Goal: Transaction & Acquisition: Download file/media

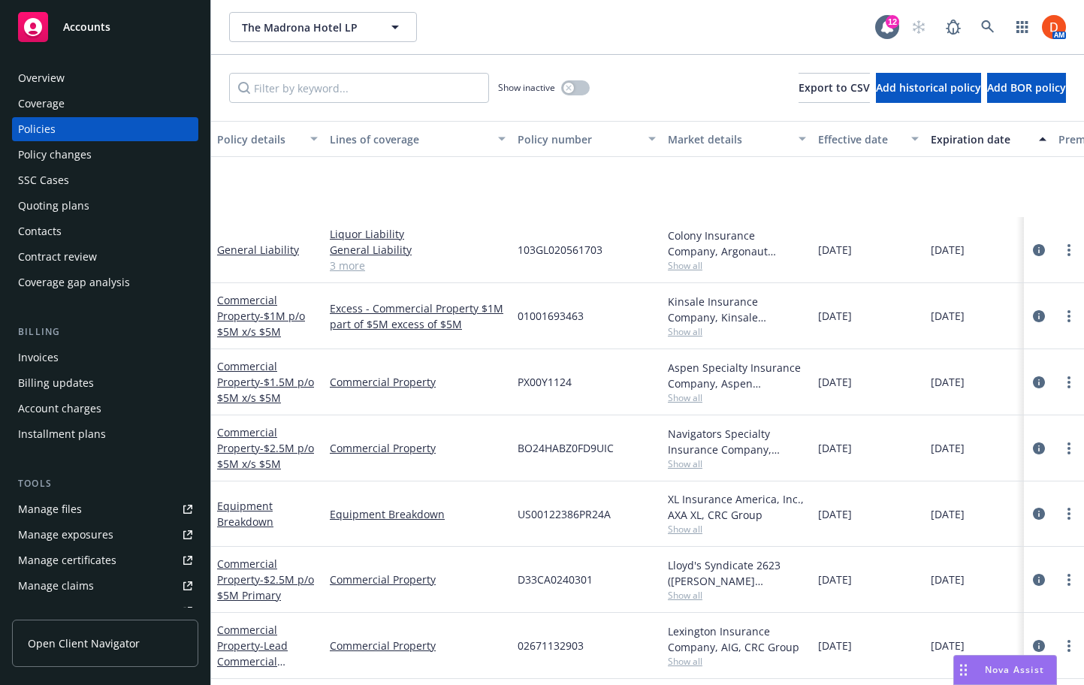
scroll to position [125, 0]
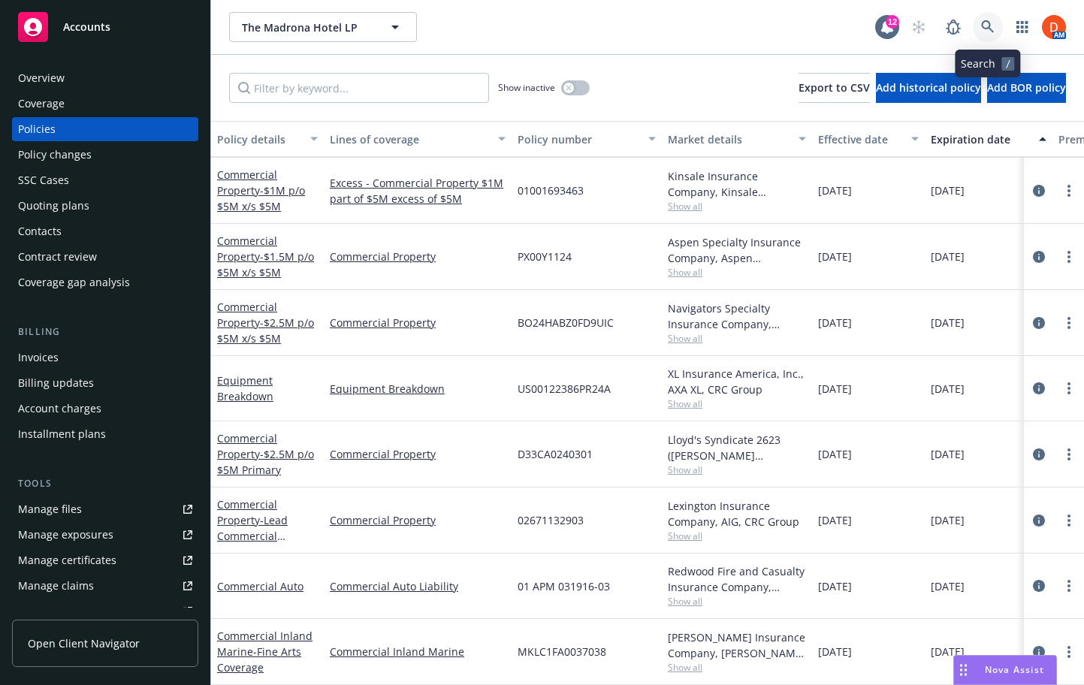
click at [978, 19] on link at bounding box center [987, 27] width 30 height 30
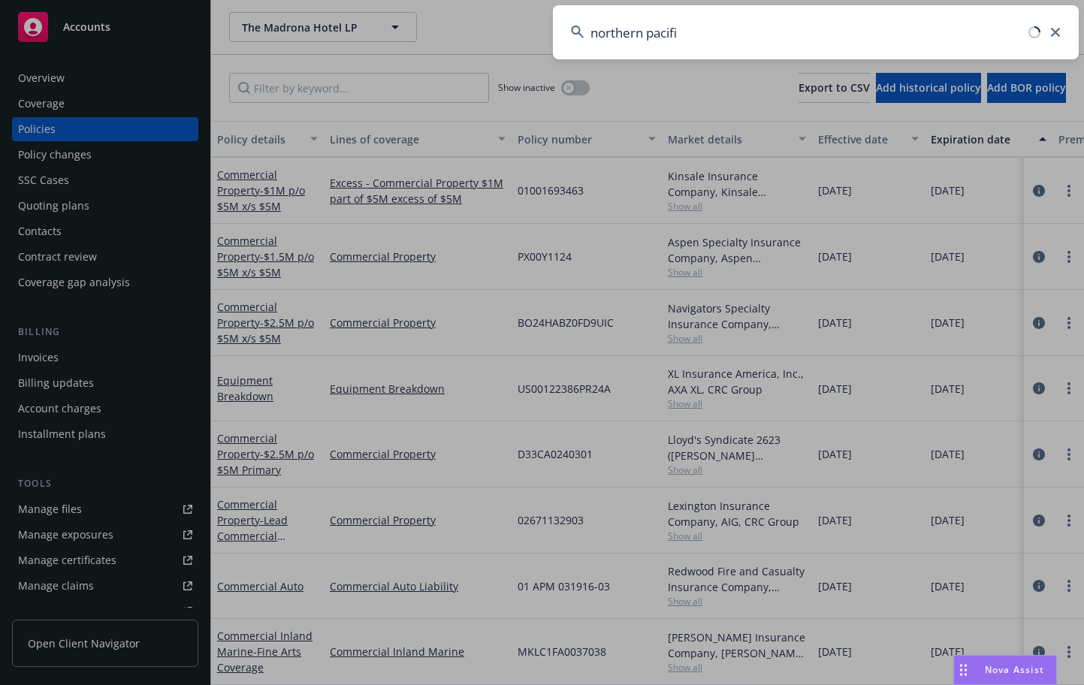
type input "northern pacific"
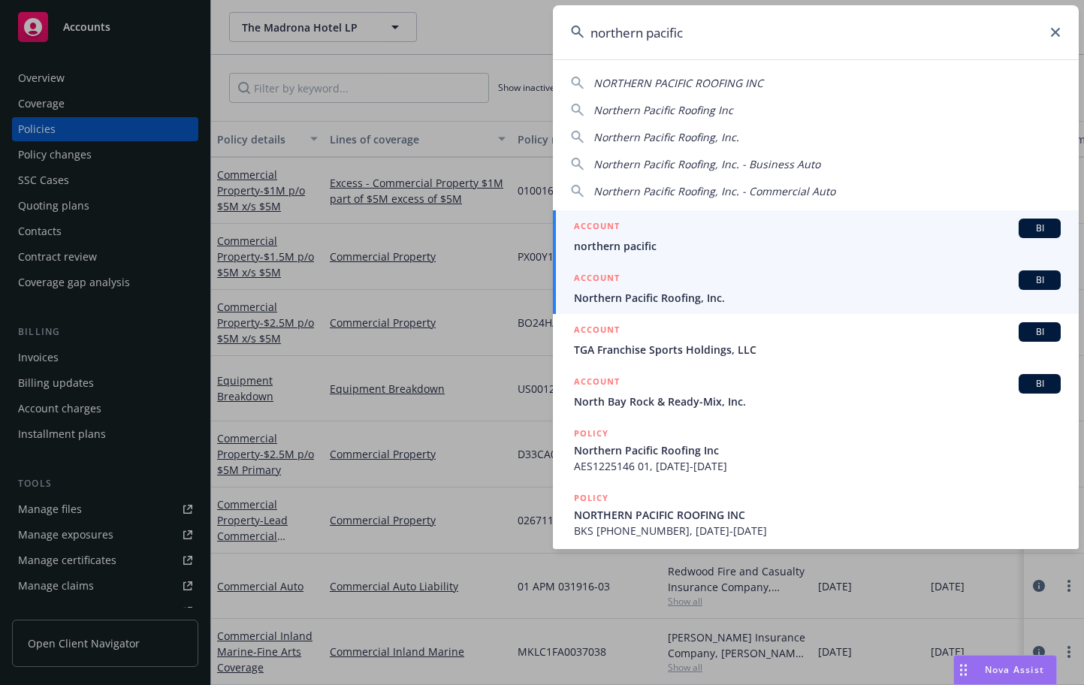
click at [756, 270] on div "ACCOUNT BI" at bounding box center [817, 280] width 487 height 20
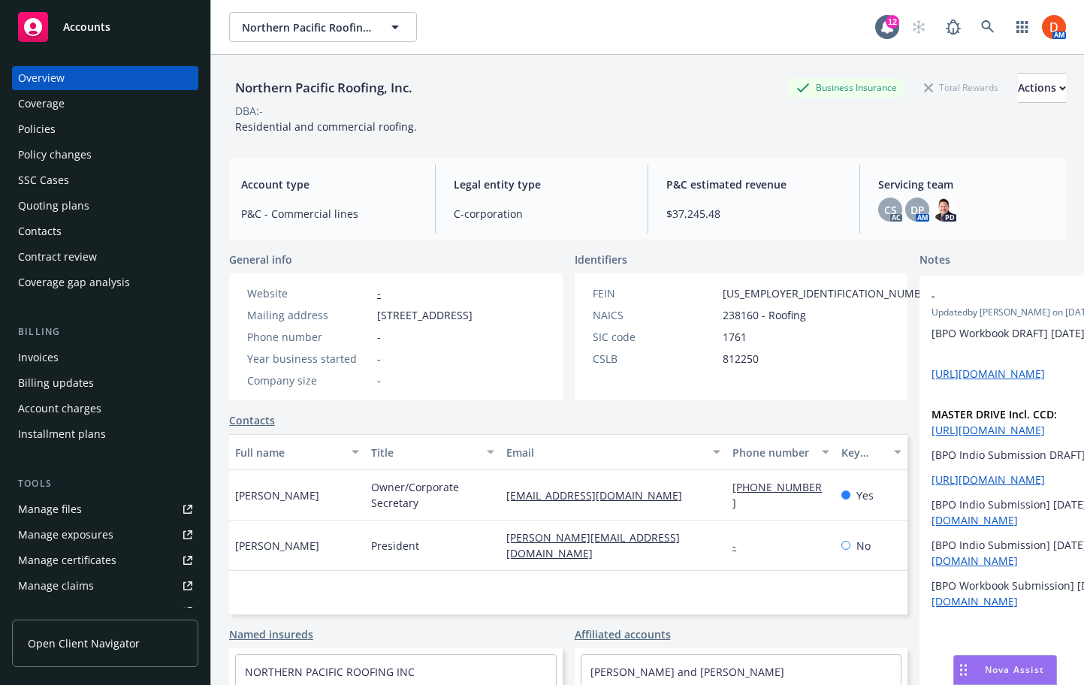
click at [90, 117] on div "Policies" at bounding box center [105, 129] width 174 height 24
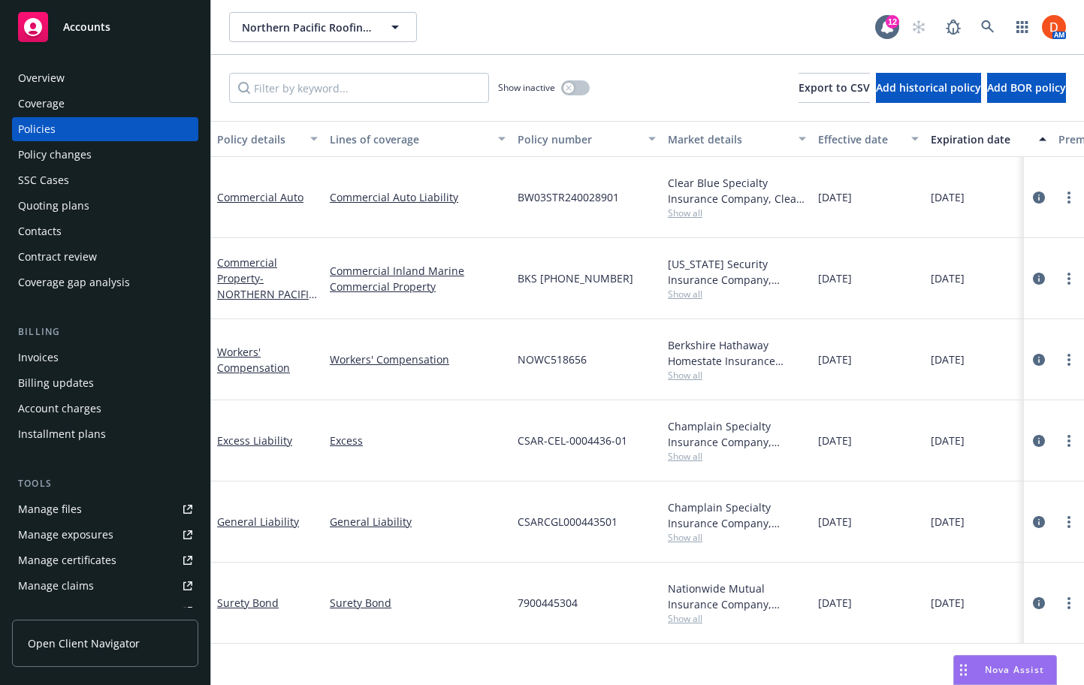
click at [131, 81] on div "Overview" at bounding box center [105, 78] width 174 height 24
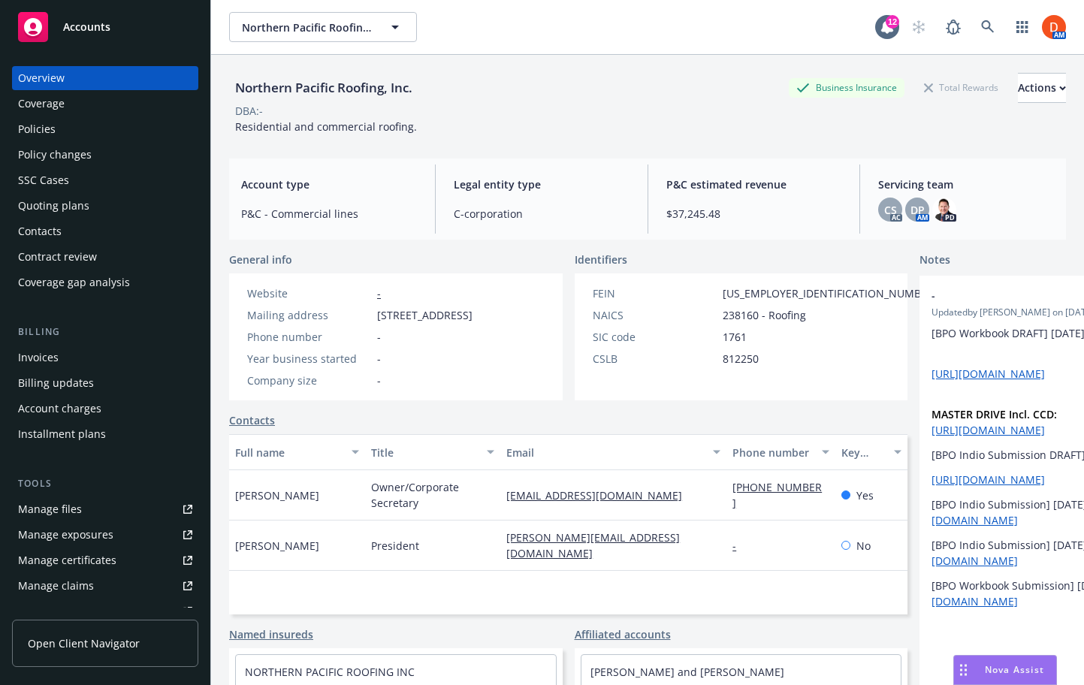
click at [125, 138] on div "Policies" at bounding box center [105, 129] width 174 height 24
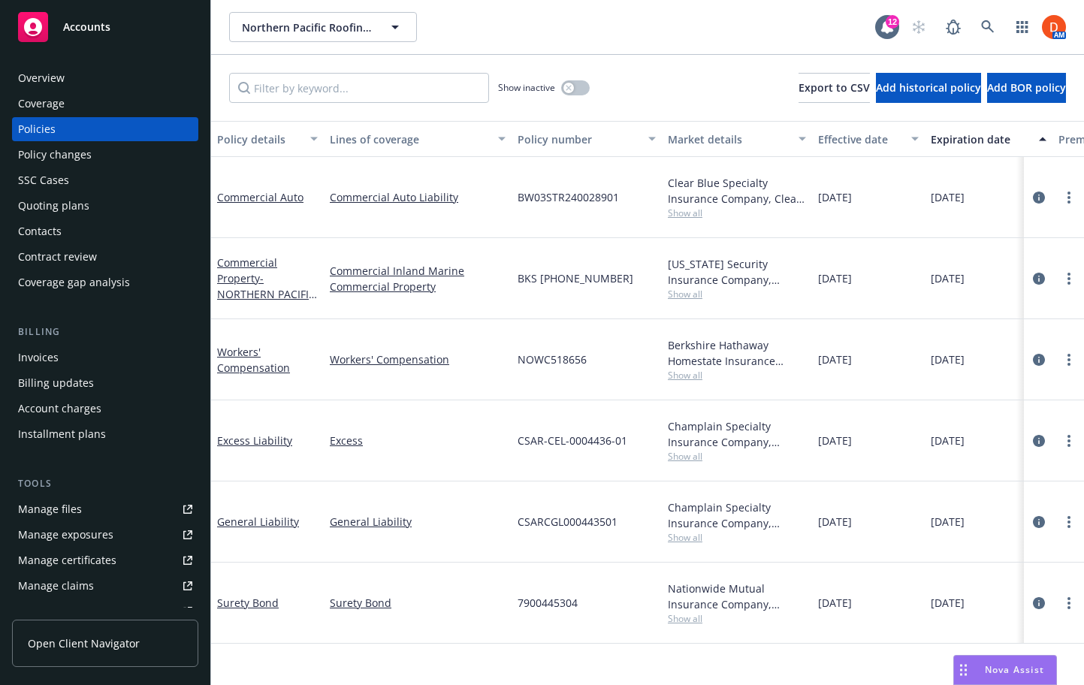
click at [707, 288] on span "Show all" at bounding box center [737, 294] width 138 height 13
click at [58, 201] on div "Quoting plans" at bounding box center [53, 206] width 71 height 24
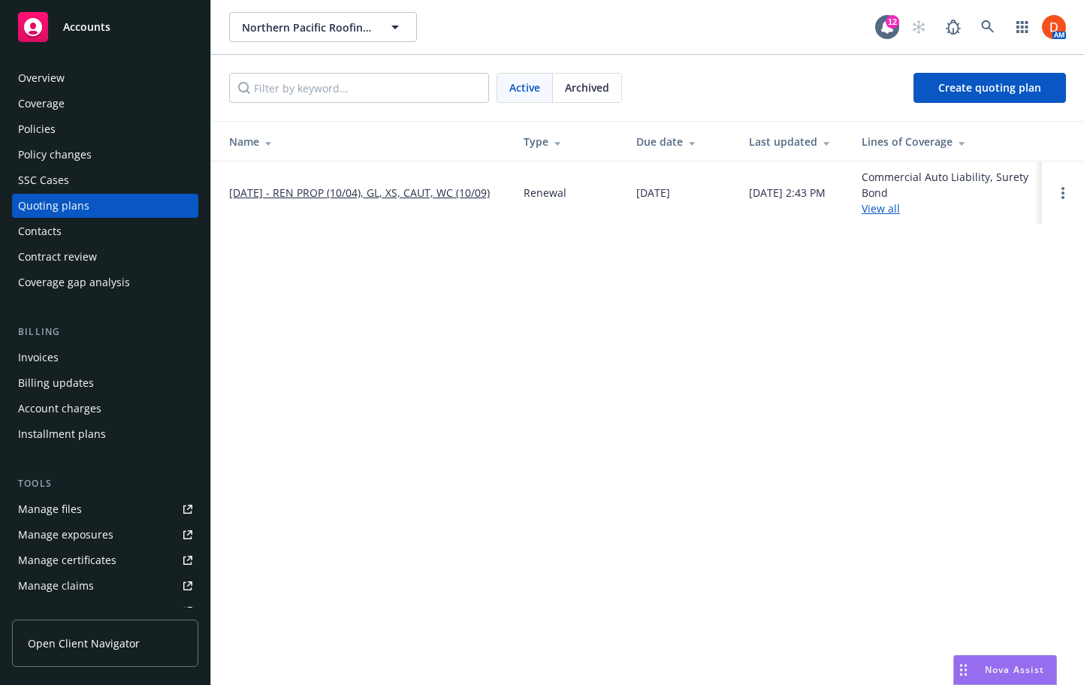
click at [309, 185] on link "[DATE] - REN PROP (10/04), GL, XS, CAUT, WC (10/09)" at bounding box center [359, 193] width 261 height 16
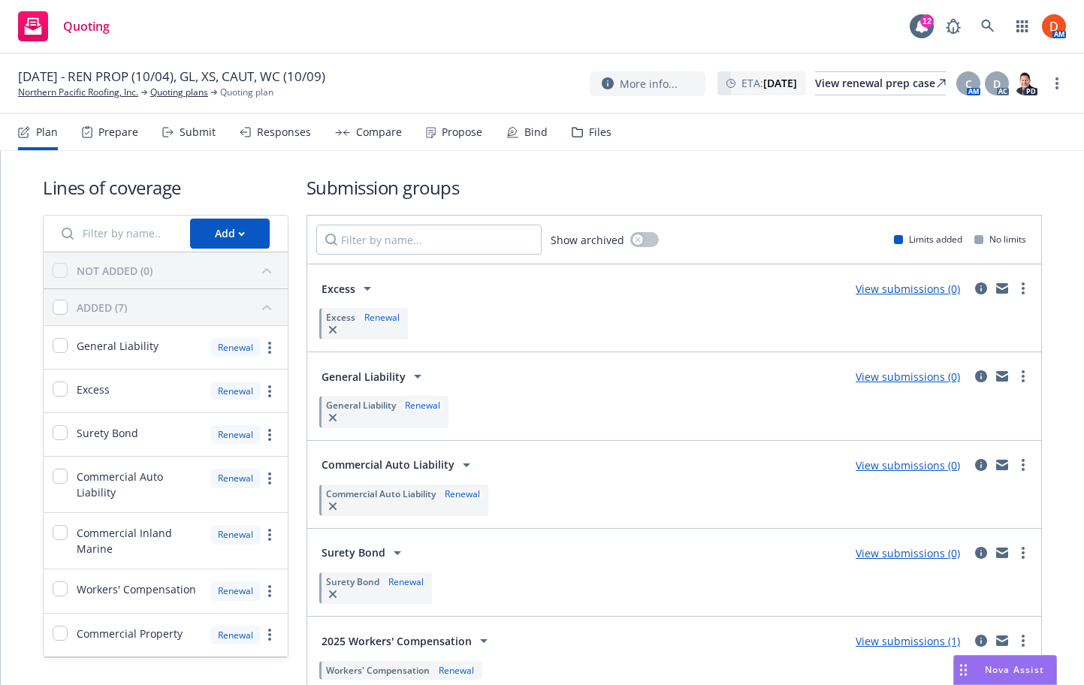
click at [602, 131] on div "Files" at bounding box center [600, 132] width 23 height 12
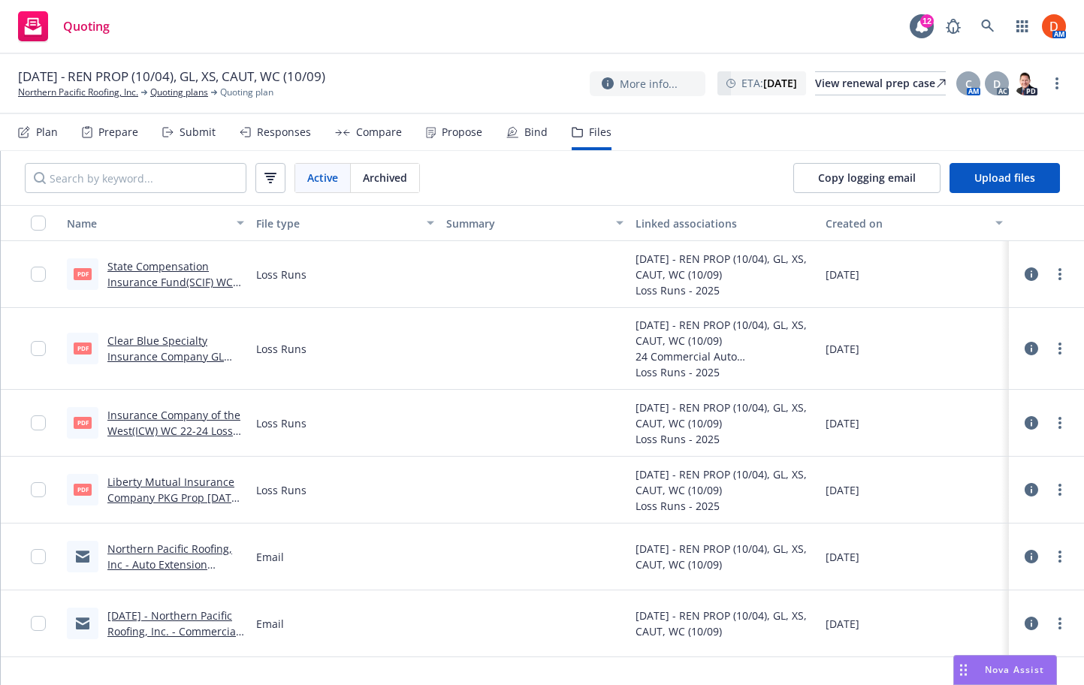
click at [218, 357] on link "Clear Blue Specialty Insurance Company GL [DATE] - [DATE] Loss Runs - Valued [D…" at bounding box center [172, 364] width 131 height 62
click at [1057, 345] on link "more" at bounding box center [1060, 348] width 18 height 18
click at [1025, 412] on link "Download" at bounding box center [992, 409] width 149 height 30
click at [498, 376] on div at bounding box center [534, 349] width 189 height 82
click at [161, 90] on link "Quoting plans" at bounding box center [179, 93] width 58 height 14
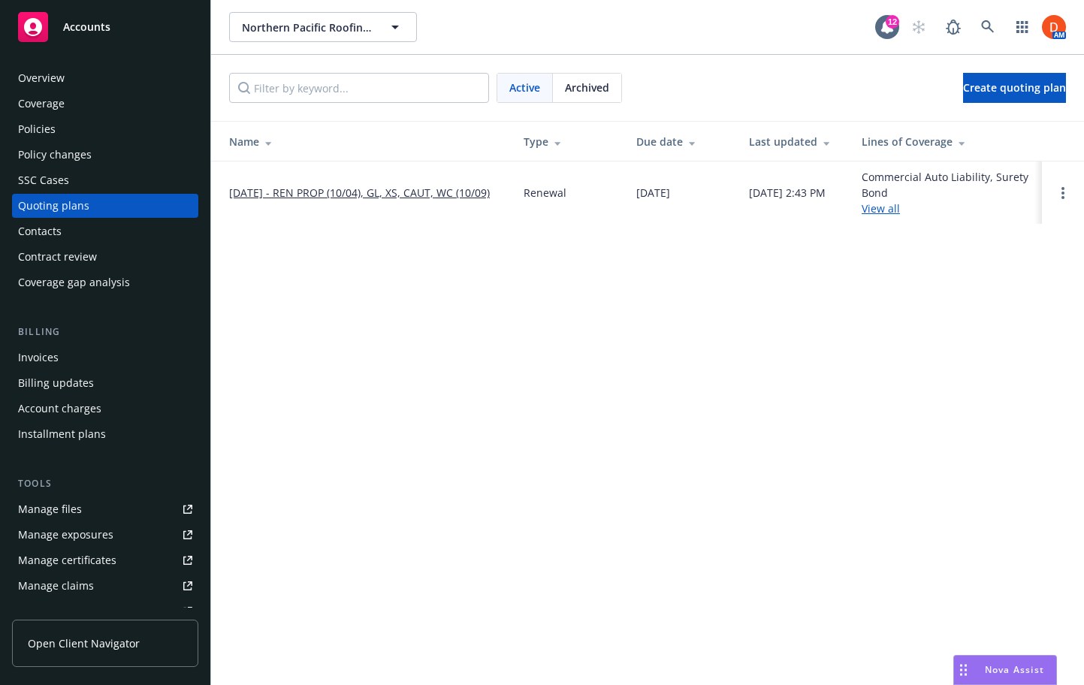
click at [559, 85] on div "Archived" at bounding box center [587, 88] width 68 height 29
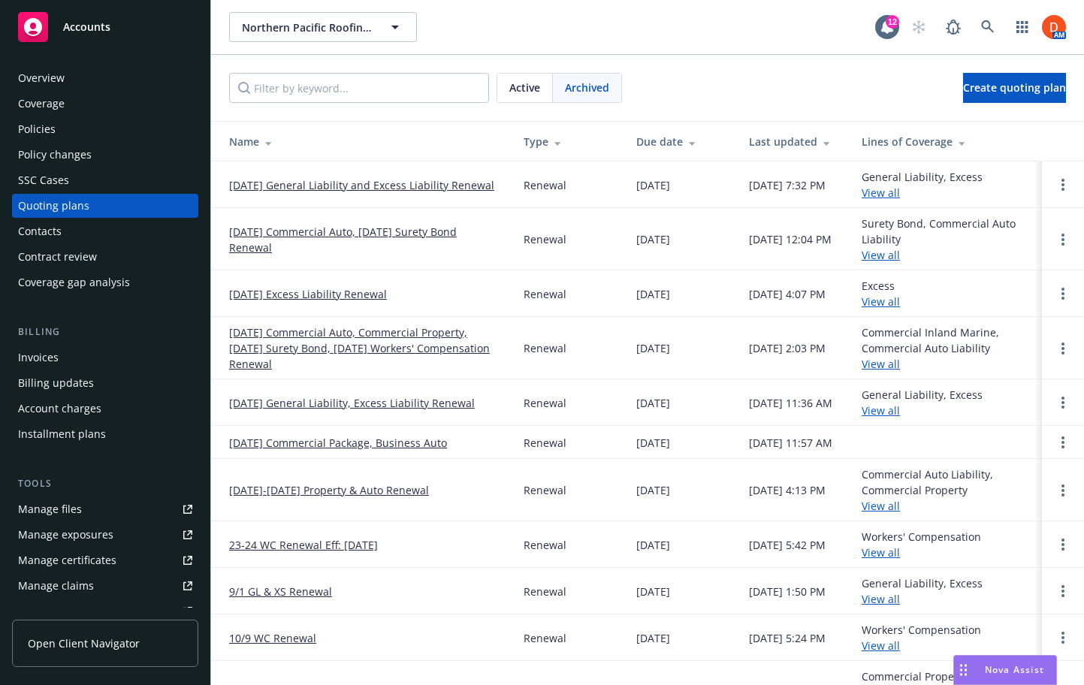
click at [396, 188] on link "09/01/25 General Liability and Excess Liability Renewal" at bounding box center [361, 185] width 265 height 16
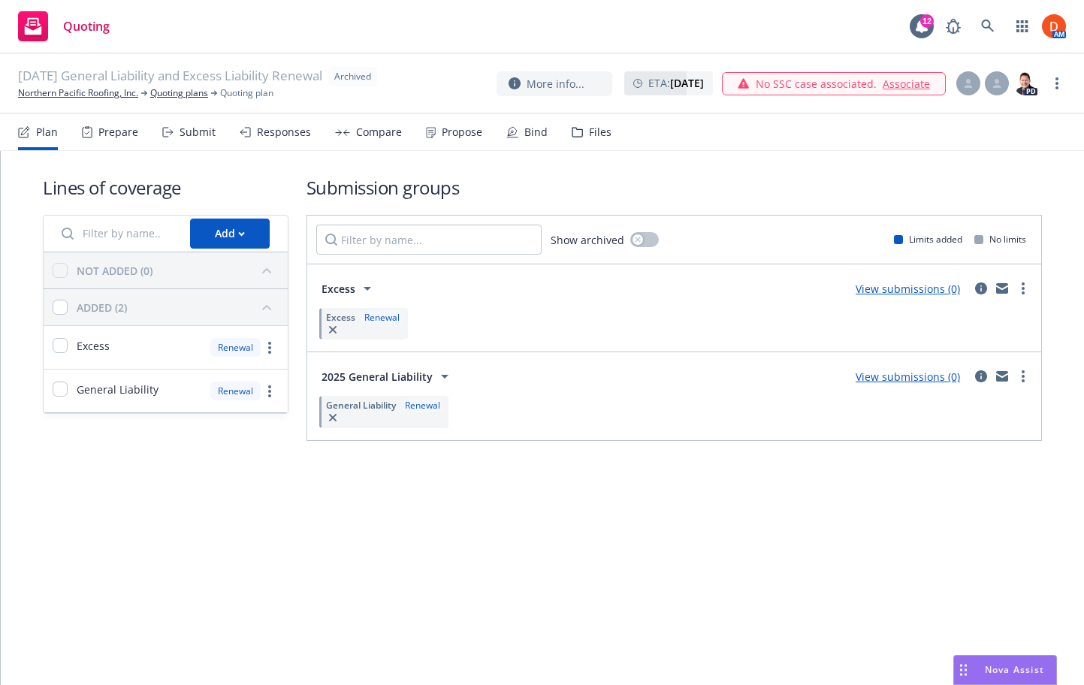
click at [583, 139] on div "Files" at bounding box center [591, 132] width 40 height 36
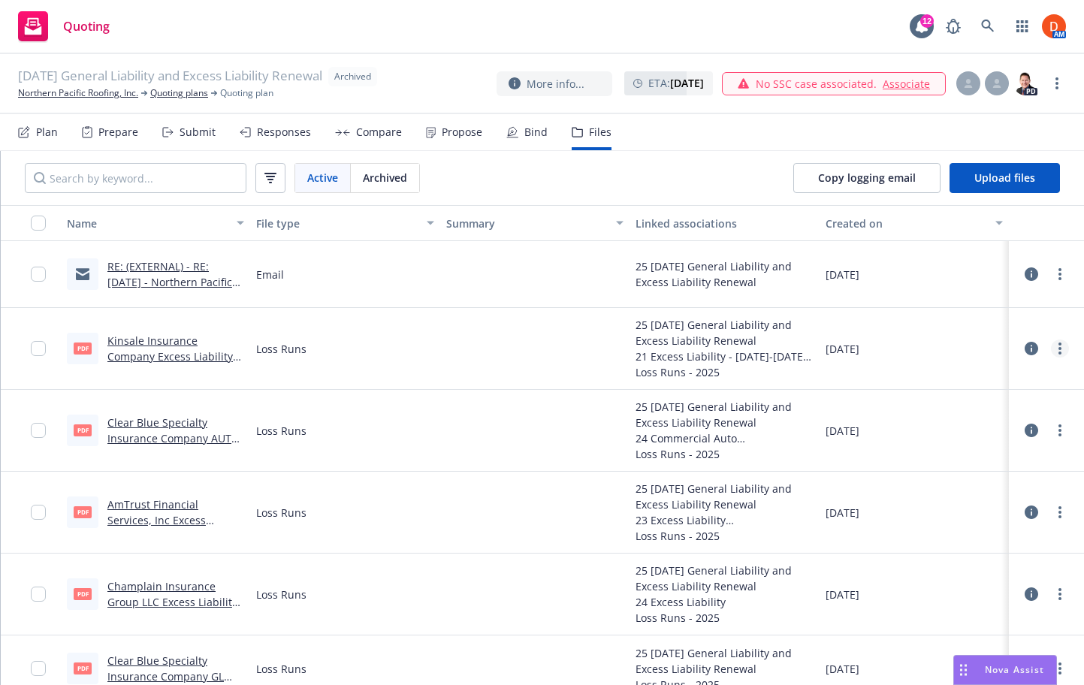
click at [1061, 348] on link "more" at bounding box center [1060, 348] width 18 height 18
click at [1017, 402] on link "Download" at bounding box center [992, 409] width 149 height 30
click at [233, 440] on link "Clear Blue Specialty Insurance Company AUTO, Business auto 21-25 Loss Runs - Va…" at bounding box center [174, 446] width 135 height 62
click at [1066, 513] on link "more" at bounding box center [1060, 512] width 18 height 18
click at [1035, 570] on link "Download" at bounding box center [992, 573] width 149 height 30
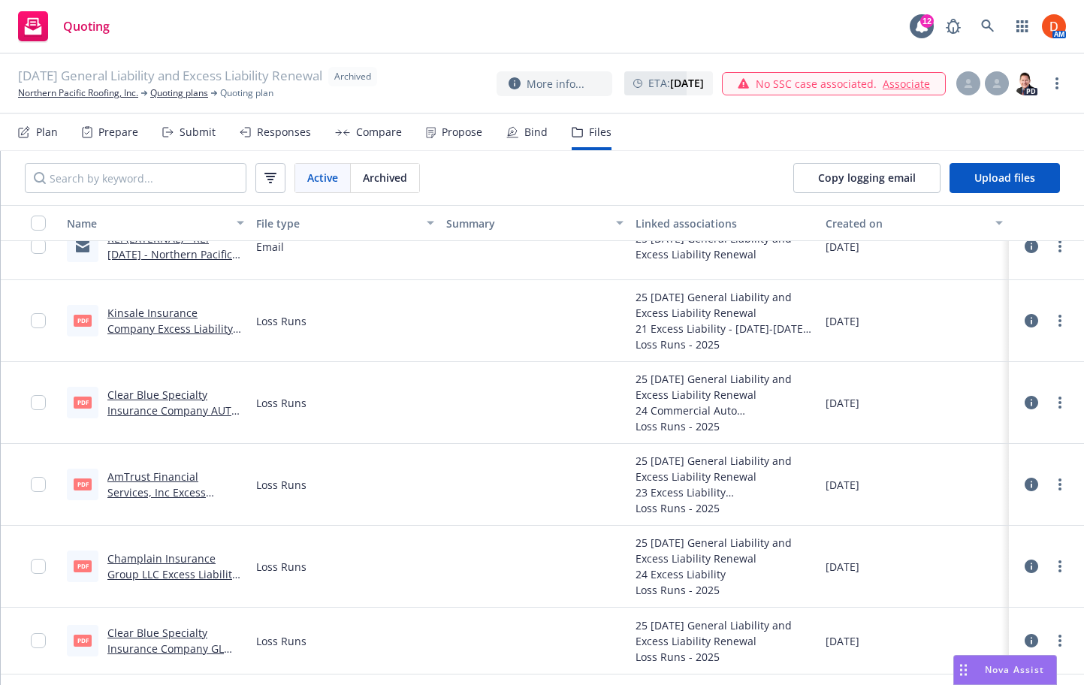
scroll to position [32, 0]
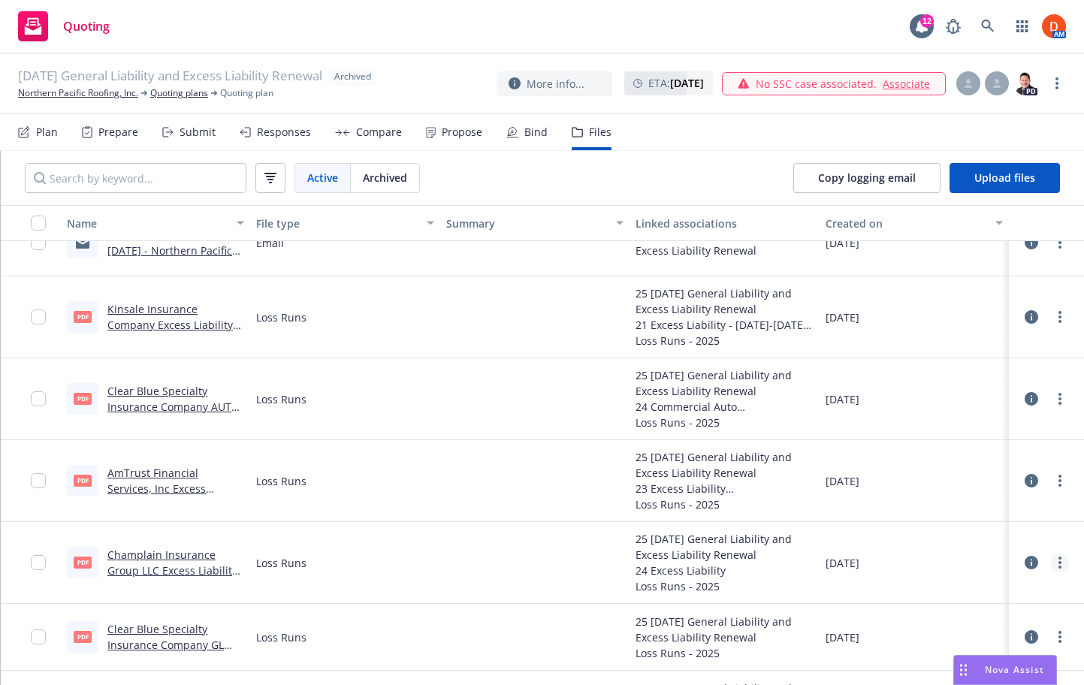
click at [1053, 565] on link "more" at bounding box center [1060, 562] width 18 height 18
click at [1013, 468] on link "Download" at bounding box center [992, 472] width 149 height 30
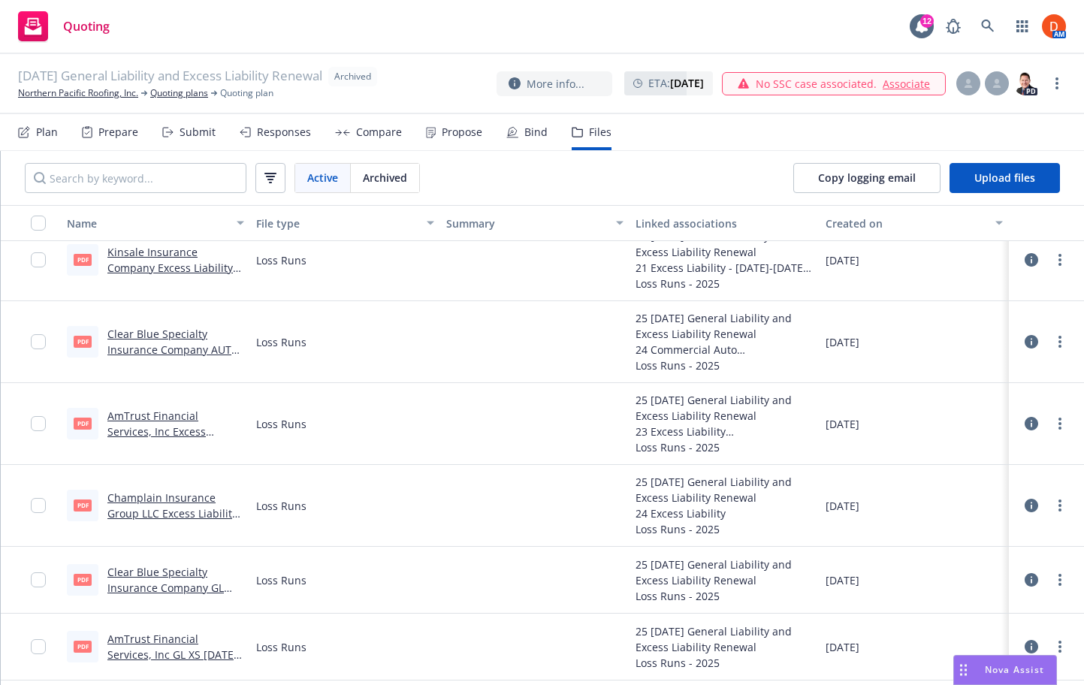
scroll to position [113, 0]
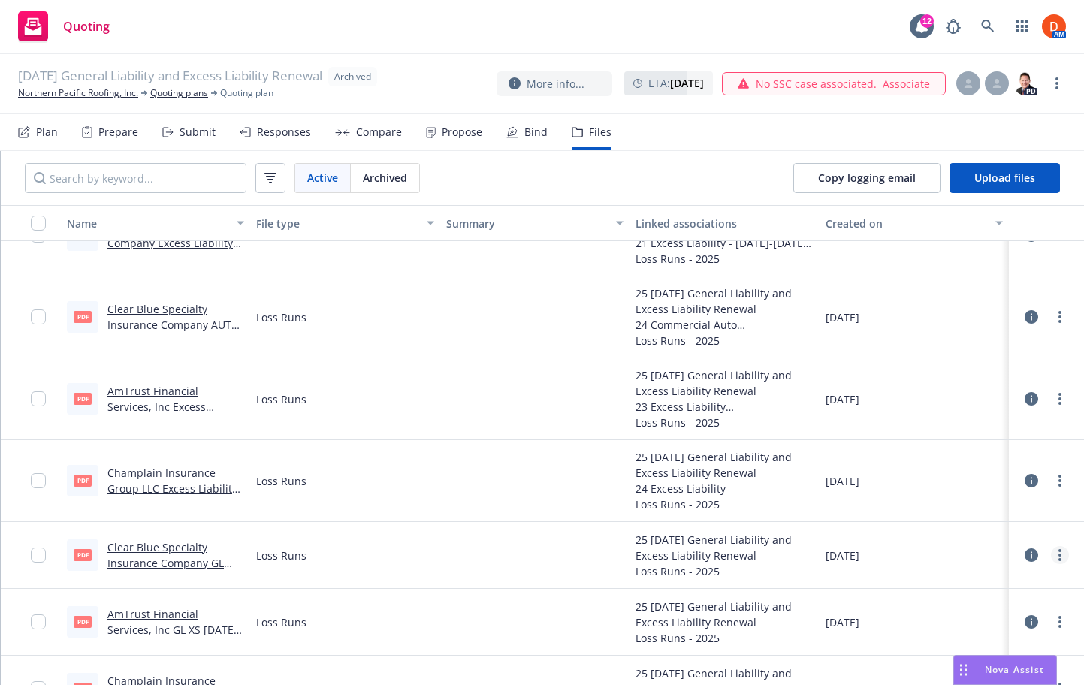
click at [1055, 553] on link "more" at bounding box center [1060, 555] width 18 height 18
click at [1020, 463] on link "Download" at bounding box center [992, 464] width 149 height 30
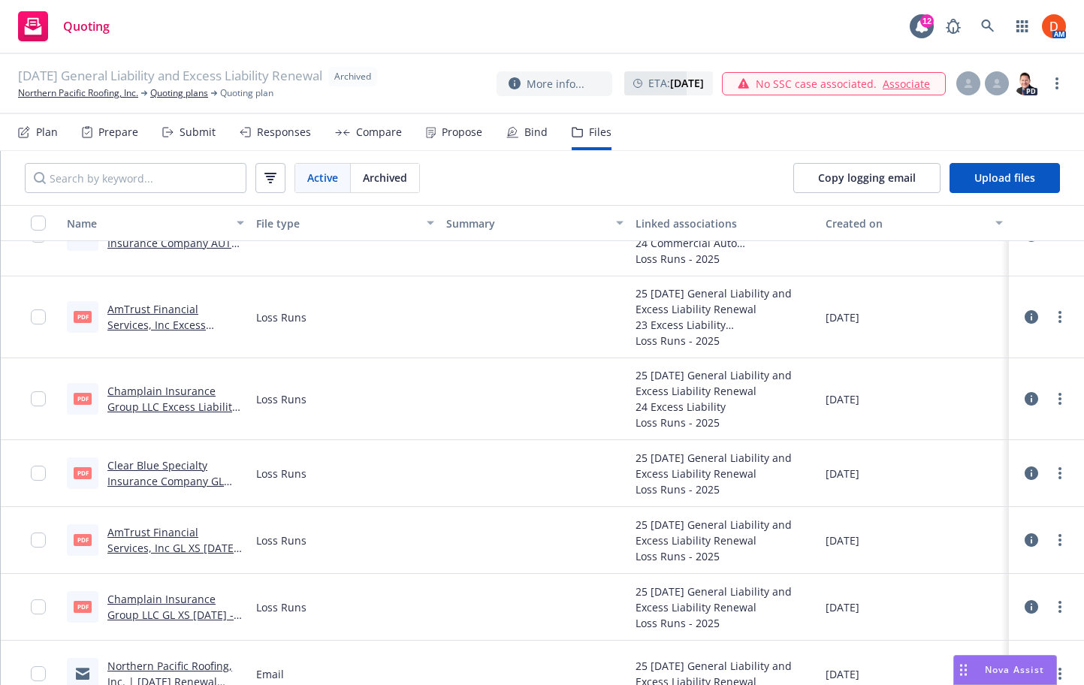
scroll to position [192, 0]
click at [1054, 550] on div at bounding box center [1046, 542] width 45 height 30
click at [1057, 544] on link "more" at bounding box center [1060, 542] width 18 height 18
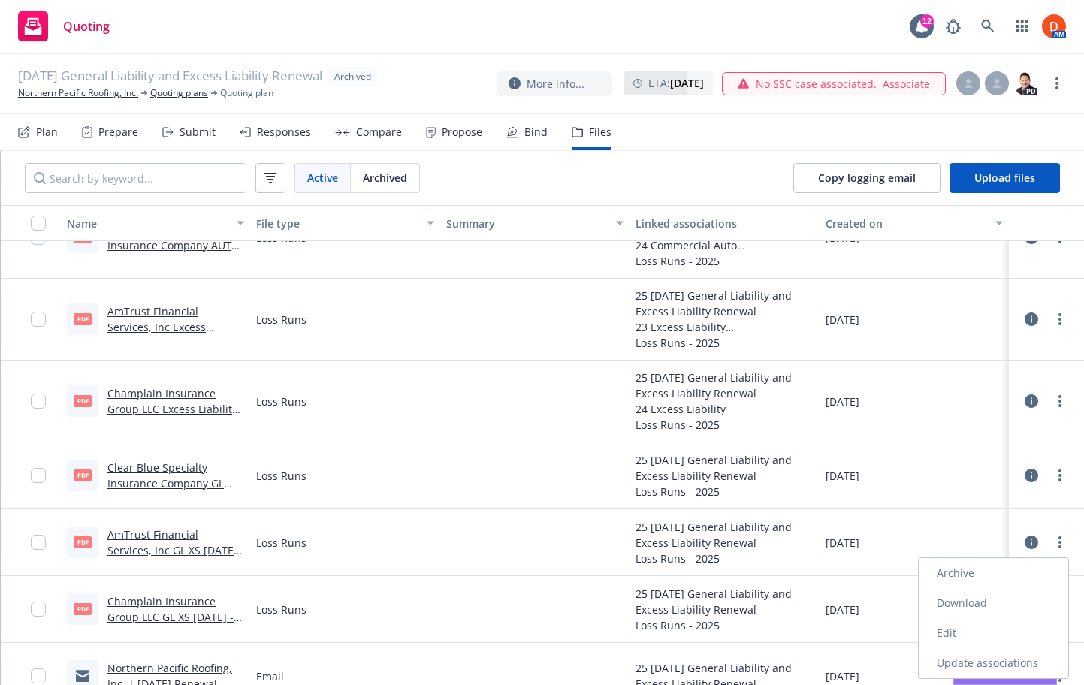
click at [1024, 607] on link "Download" at bounding box center [992, 603] width 149 height 30
click at [1052, 608] on link "more" at bounding box center [1060, 609] width 18 height 18
click at [973, 526] on link "Download" at bounding box center [992, 518] width 149 height 30
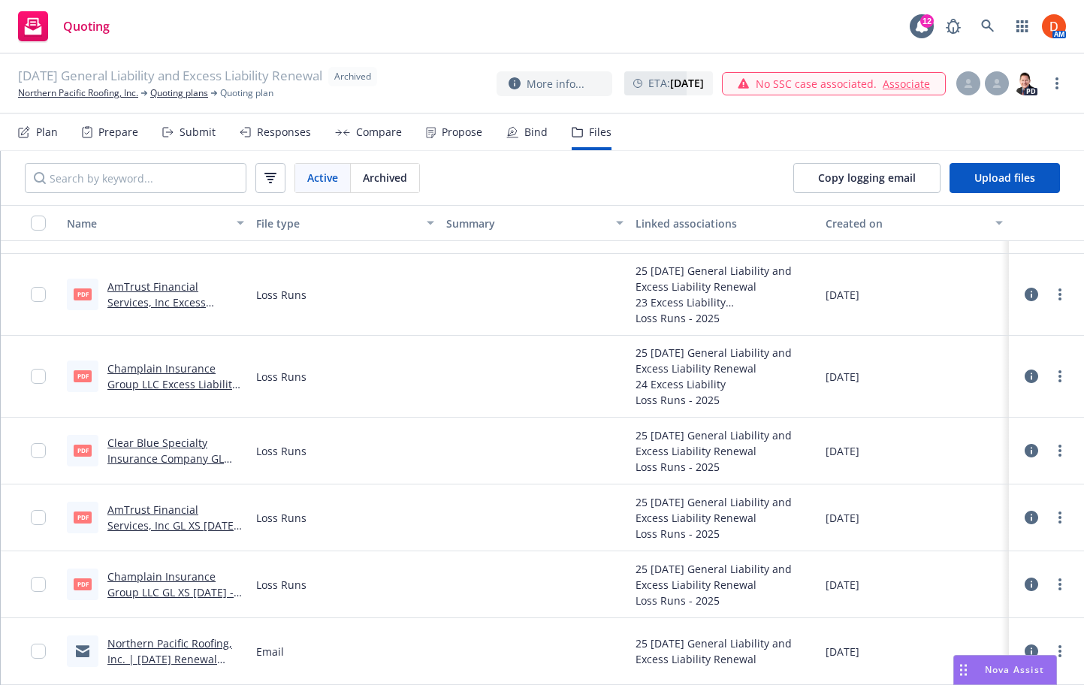
scroll to position [201, 0]
click at [176, 98] on link "Quoting plans" at bounding box center [179, 93] width 58 height 14
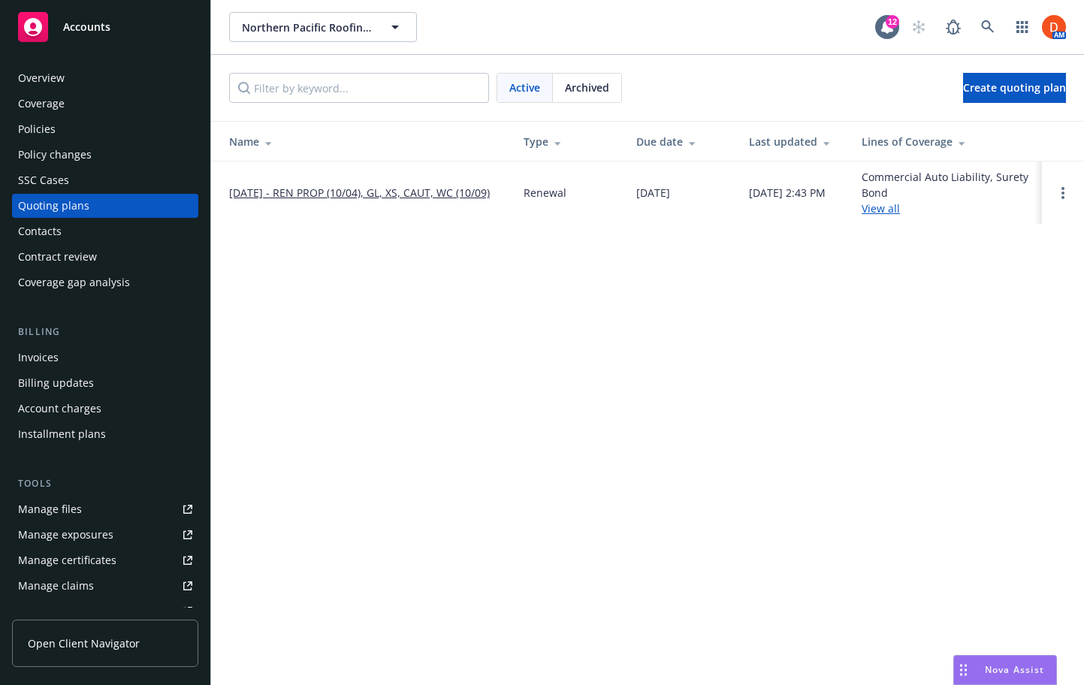
click at [95, 128] on div "Policies" at bounding box center [105, 129] width 174 height 24
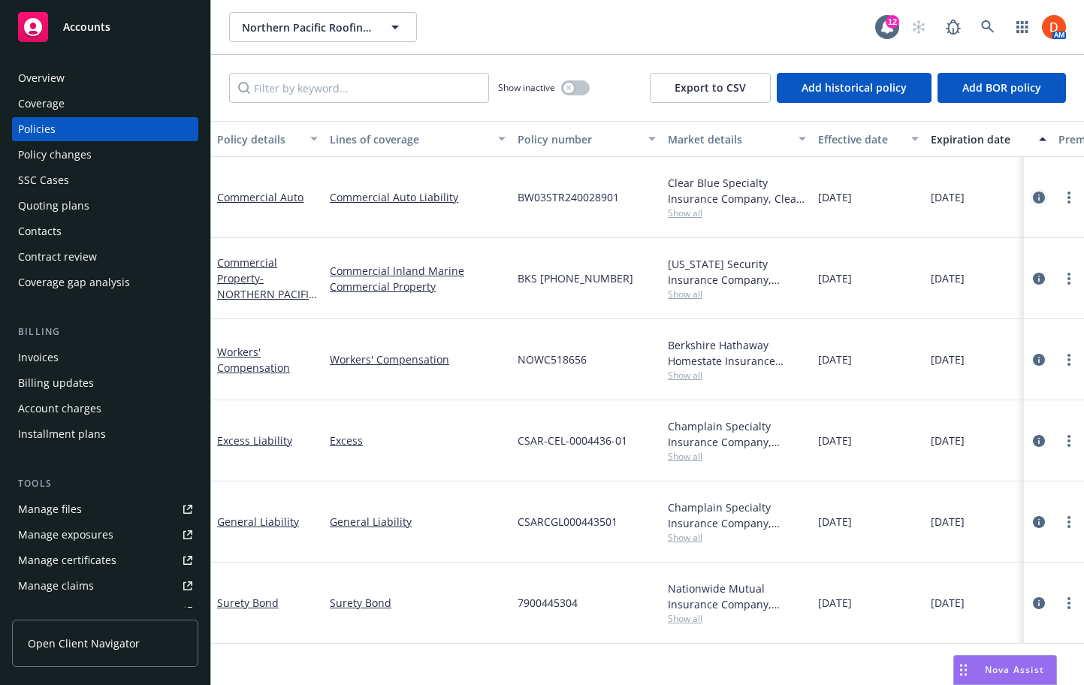
click at [1033, 191] on icon "circleInformation" at bounding box center [1039, 197] width 12 height 12
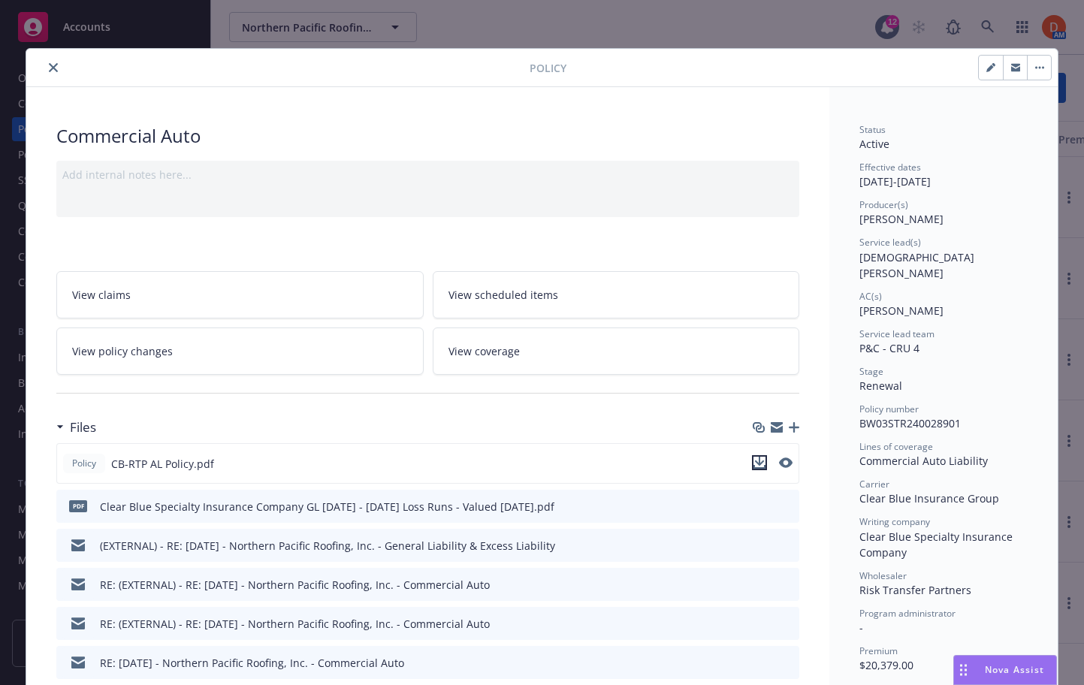
click at [756, 463] on icon "download file" at bounding box center [759, 463] width 12 height 12
click at [56, 69] on icon "close" at bounding box center [53, 67] width 9 height 9
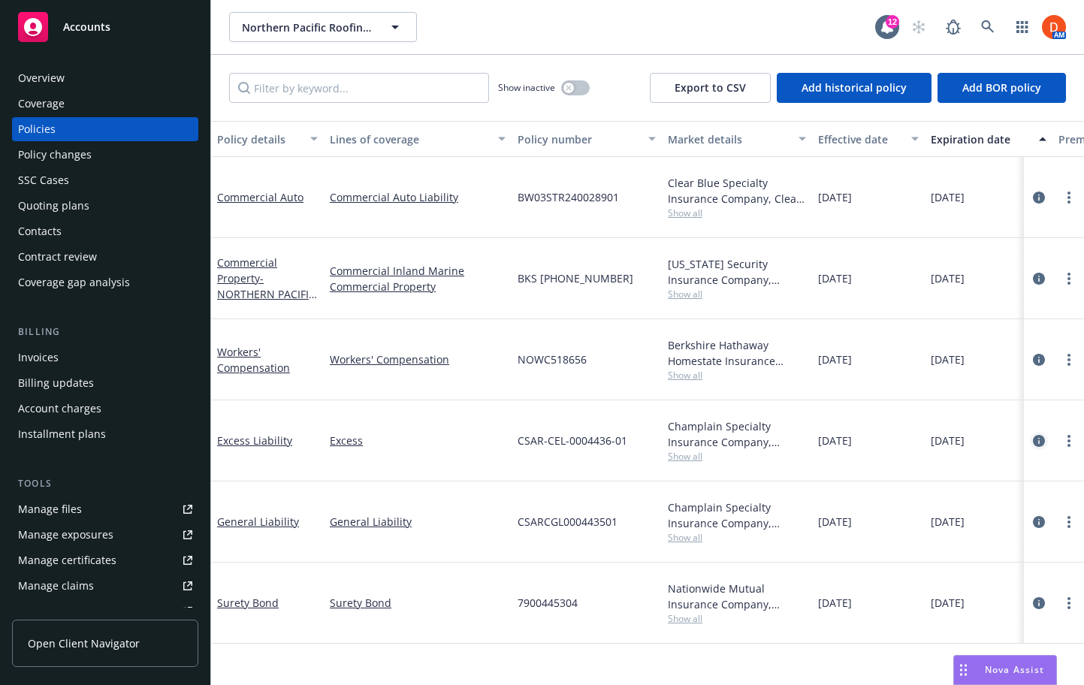
click at [1038, 435] on icon "circleInformation" at bounding box center [1039, 441] width 12 height 12
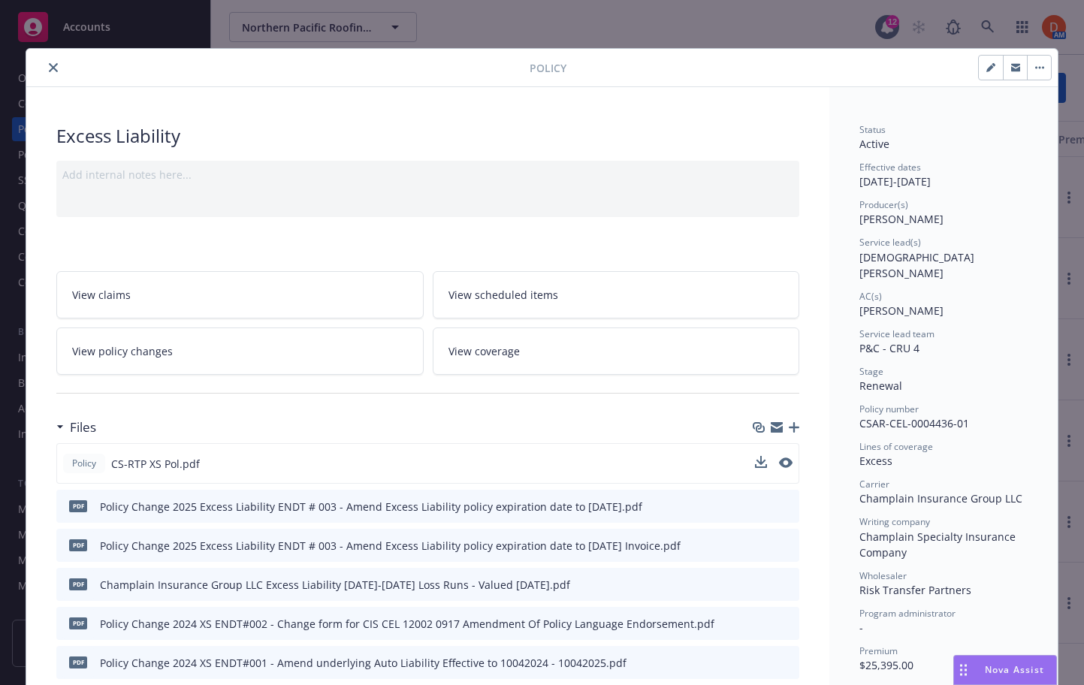
click at [758, 469] on button at bounding box center [761, 464] width 12 height 16
click at [761, 463] on icon "download file" at bounding box center [759, 463] width 12 height 12
click at [50, 69] on icon "close" at bounding box center [53, 67] width 9 height 9
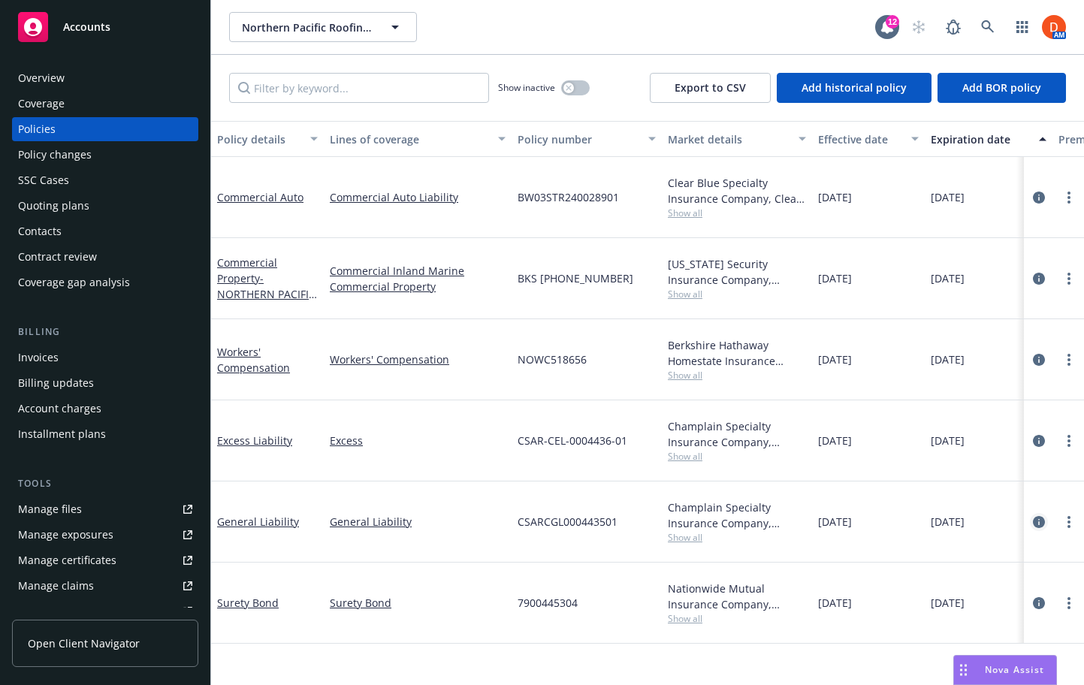
click at [1036, 516] on icon "circleInformation" at bounding box center [1039, 522] width 12 height 12
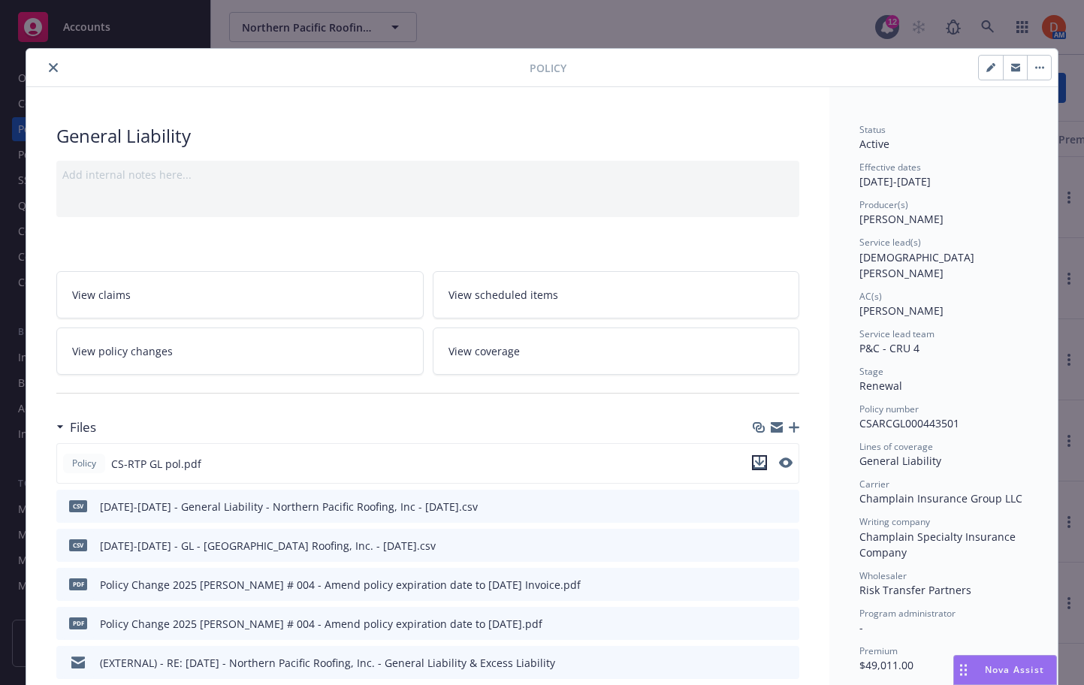
click at [760, 463] on icon "download file" at bounding box center [760, 461] width 10 height 9
click at [51, 62] on button "close" at bounding box center [53, 68] width 18 height 18
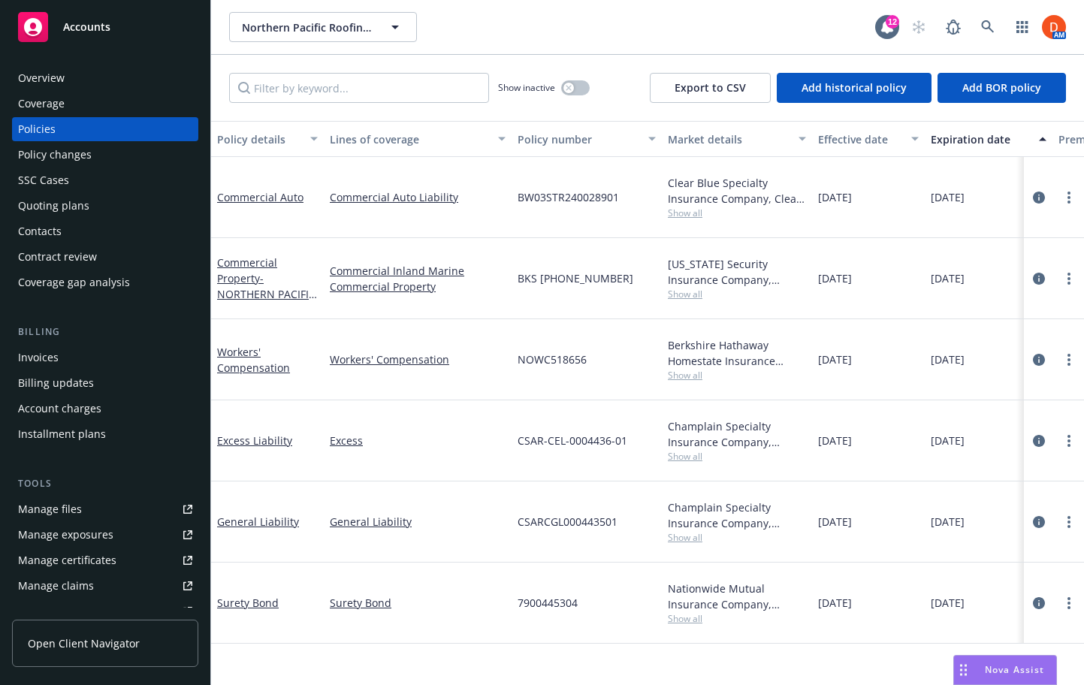
click at [77, 211] on div "Quoting plans" at bounding box center [53, 206] width 71 height 24
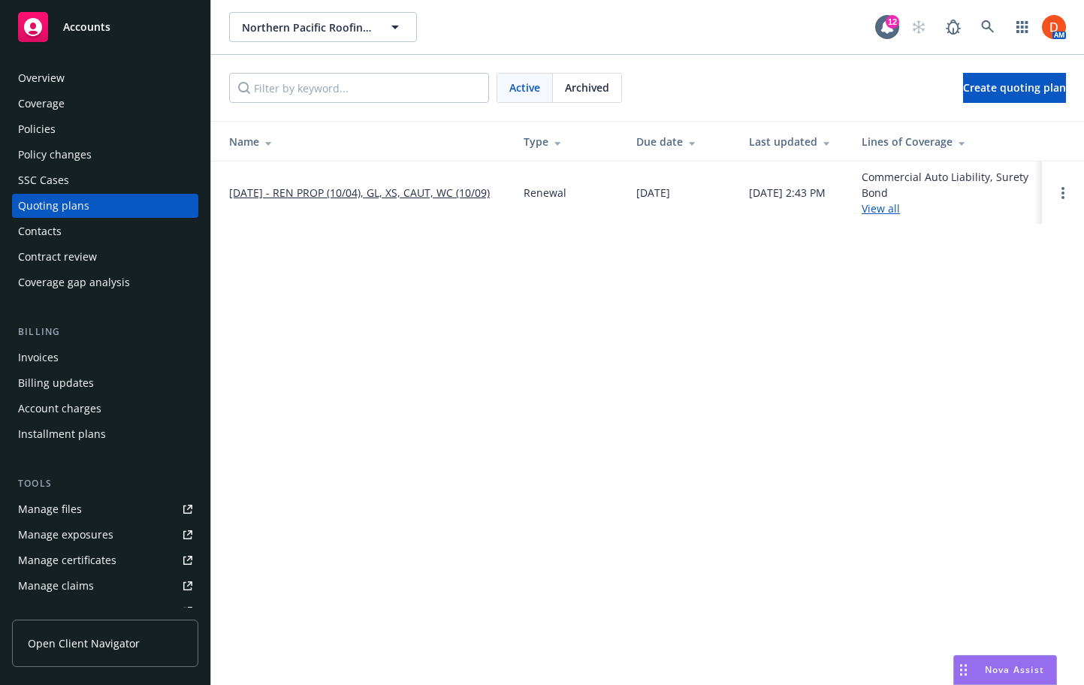
click at [306, 192] on link "[DATE] - REN PROP (10/04), GL, XS, CAUT, WC (10/09)" at bounding box center [359, 193] width 261 height 16
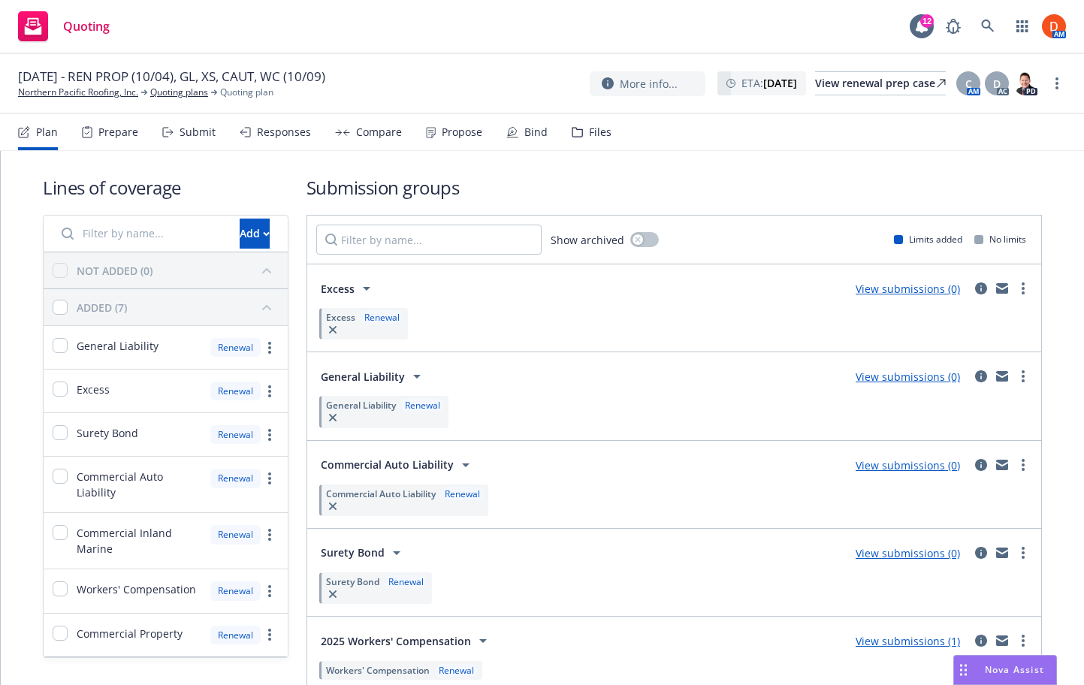
click at [589, 126] on div "Files" at bounding box center [600, 132] width 23 height 12
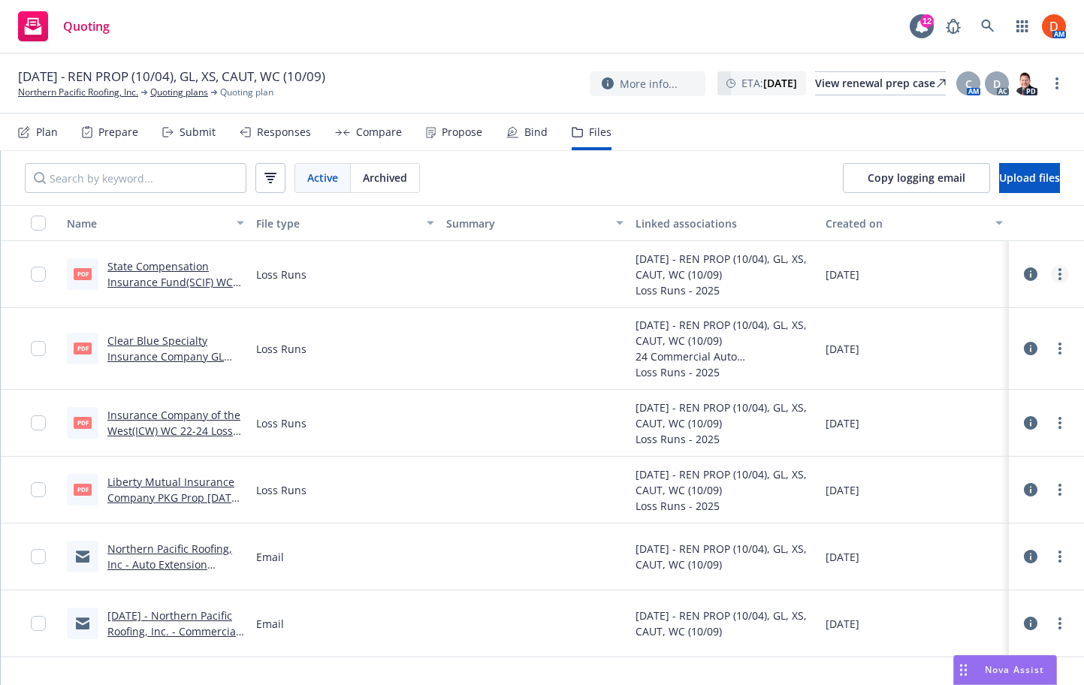
click at [1065, 267] on link "more" at bounding box center [1060, 274] width 18 height 18
click at [1019, 329] on link "Download" at bounding box center [992, 335] width 149 height 30
click at [1058, 422] on icon "more" at bounding box center [1059, 423] width 3 height 12
click at [1046, 484] on link "Download" at bounding box center [992, 484] width 149 height 30
